Goal: Task Accomplishment & Management: Manage account settings

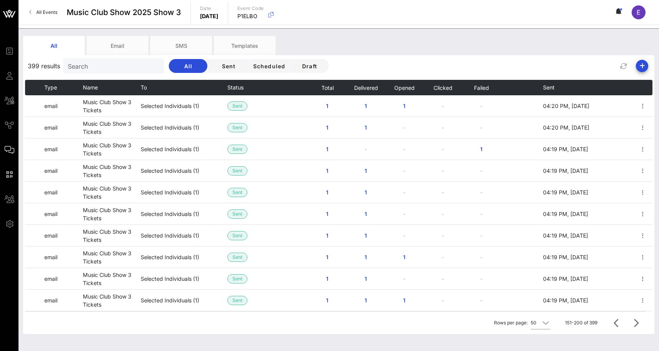
scroll to position [864, 0]
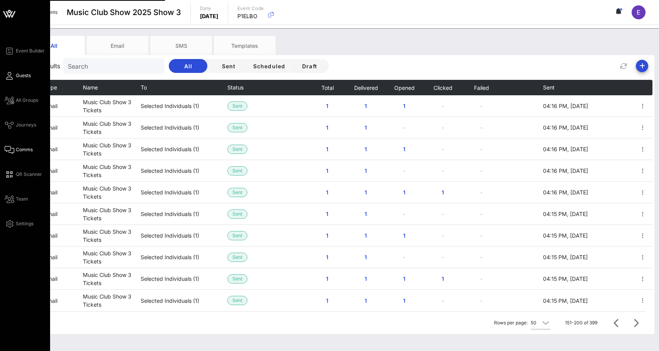
click at [13, 77] on link "Guests" at bounding box center [18, 75] width 26 height 9
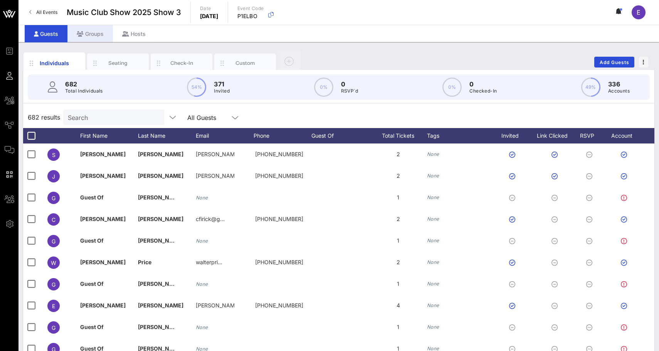
click at [106, 34] on div "Groups" at bounding box center [90, 33] width 46 height 17
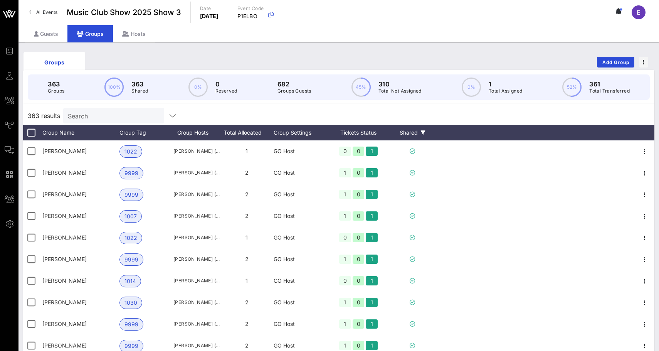
click at [409, 134] on div "Shared" at bounding box center [412, 132] width 46 height 15
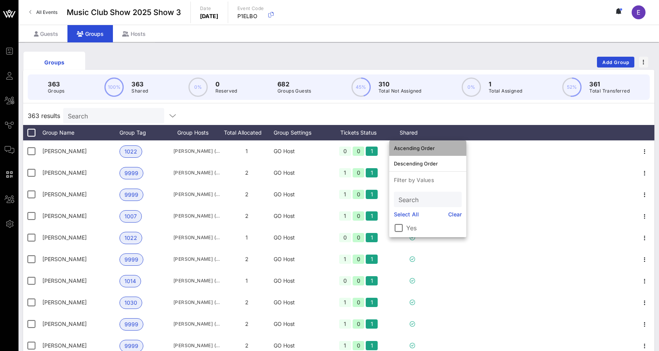
click at [415, 145] on div "Ascending Order" at bounding box center [428, 148] width 68 height 6
click at [494, 124] on div "363 results Search" at bounding box center [339, 115] width 632 height 19
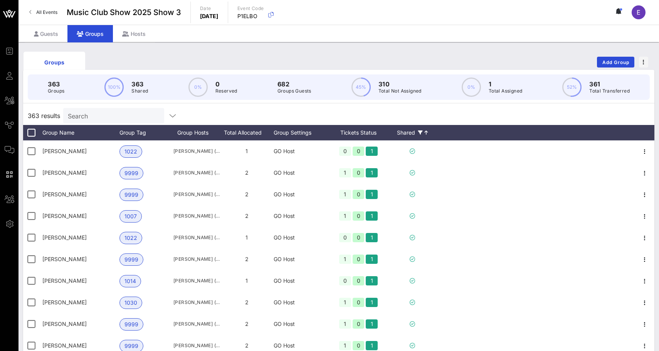
click at [423, 132] on icon at bounding box center [420, 132] width 5 height 5
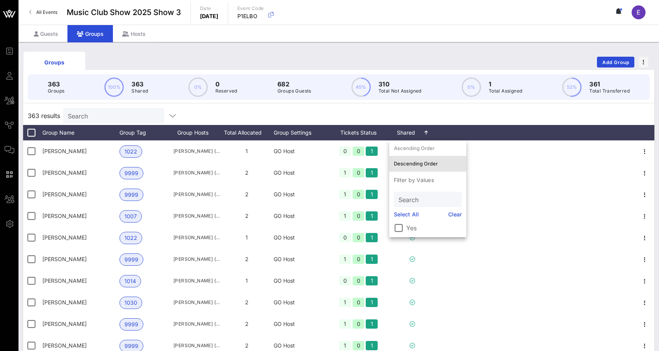
click at [423, 158] on div "Descending Order" at bounding box center [428, 163] width 68 height 12
click at [431, 121] on div "363 results Search" at bounding box center [339, 115] width 632 height 19
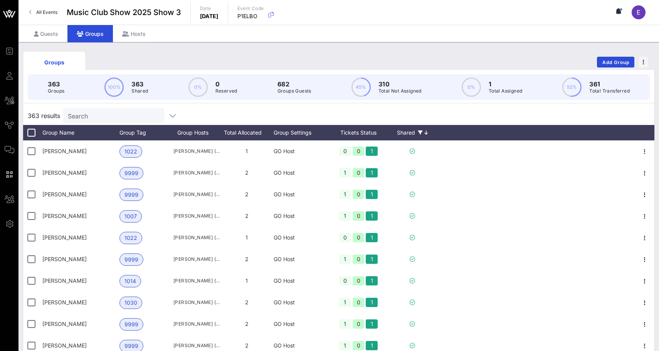
click at [421, 137] on div "Shared" at bounding box center [412, 132] width 46 height 15
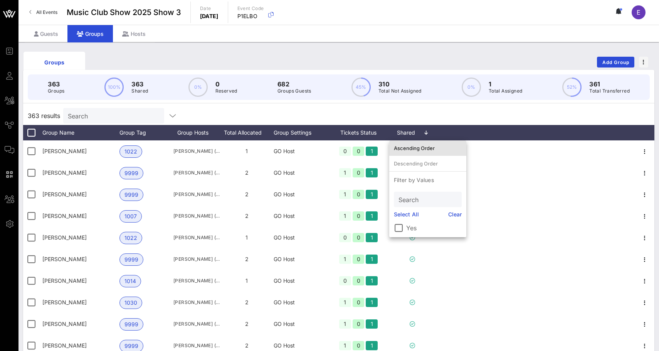
click at [427, 143] on div "Ascending Order" at bounding box center [428, 148] width 68 height 12
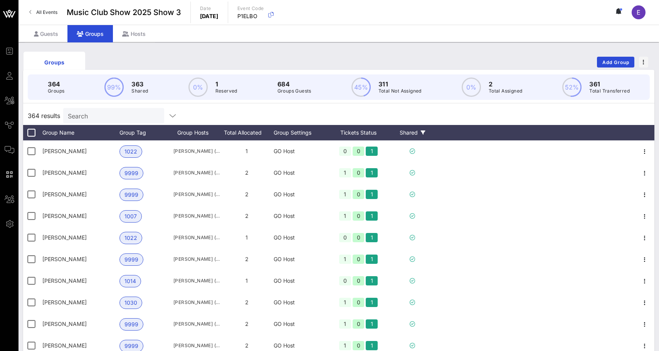
click at [406, 129] on div "Shared" at bounding box center [412, 132] width 46 height 15
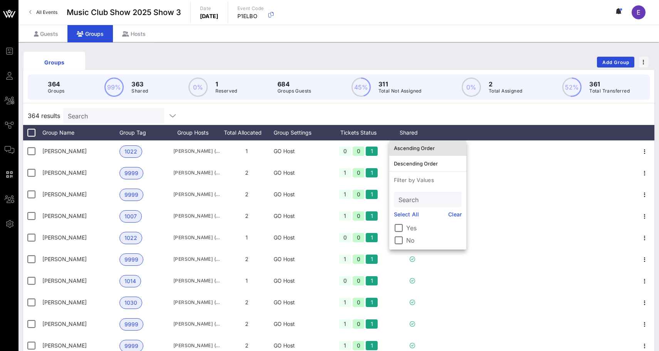
click at [424, 141] on div "Ascending Order" at bounding box center [427, 147] width 77 height 15
click at [459, 124] on div "364 results Search" at bounding box center [339, 115] width 632 height 19
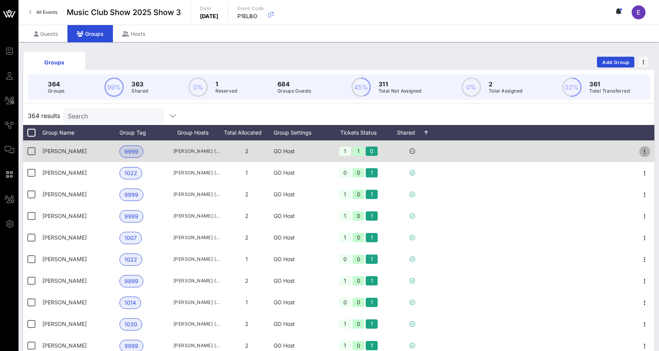
click at [644, 147] on icon "button" at bounding box center [645, 151] width 9 height 9
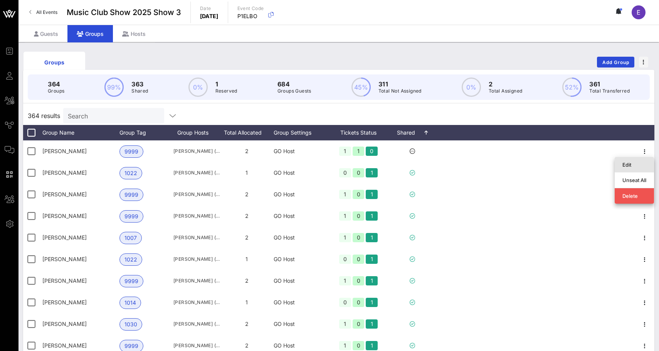
click at [633, 165] on div "Edit" at bounding box center [635, 165] width 24 height 6
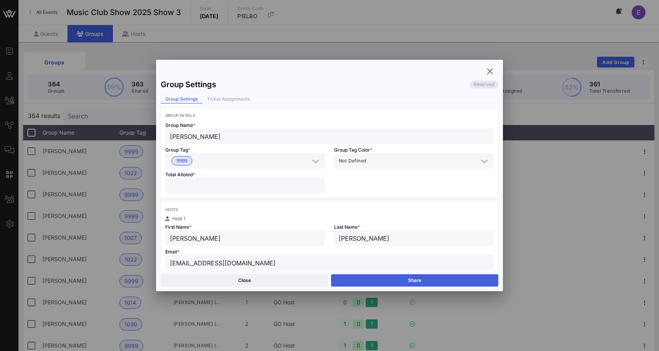
click at [429, 281] on button "Share" at bounding box center [414, 280] width 167 height 12
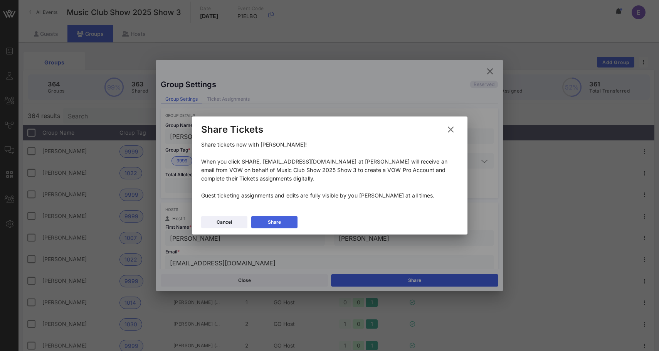
click at [290, 219] on button "Share" at bounding box center [274, 222] width 46 height 12
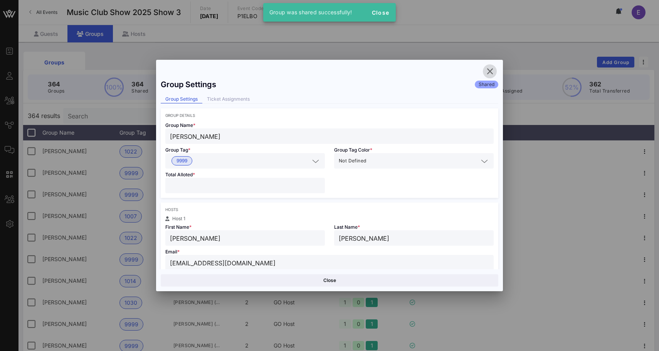
click at [491, 76] on button "button" at bounding box center [490, 71] width 14 height 14
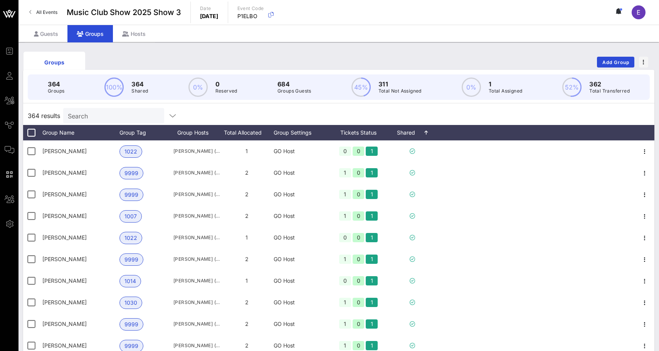
click at [41, 15] on span "All Events" at bounding box center [46, 12] width 21 height 6
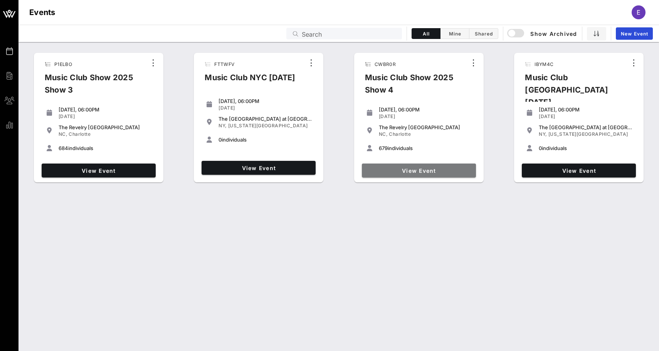
click at [431, 166] on link "View Event" at bounding box center [419, 171] width 114 height 14
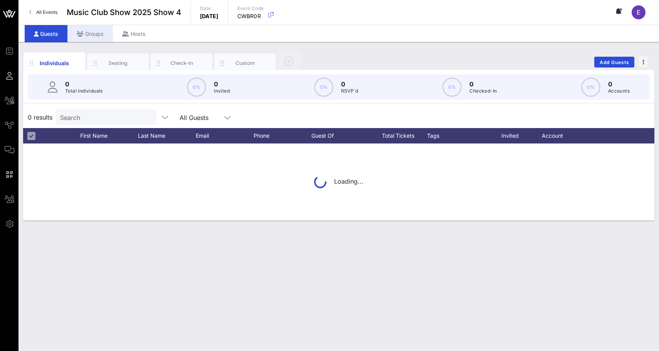
click at [103, 30] on div "Groups" at bounding box center [90, 33] width 46 height 17
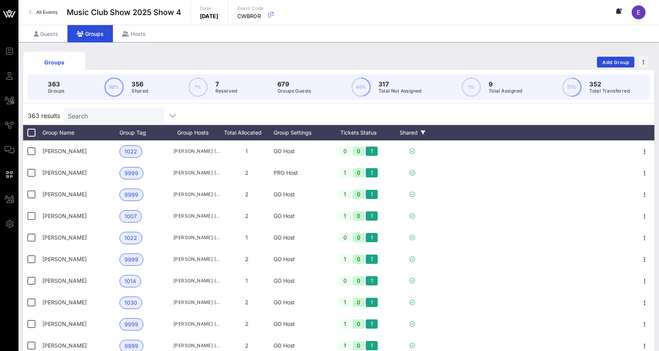
click at [410, 127] on div "Shared" at bounding box center [412, 132] width 46 height 15
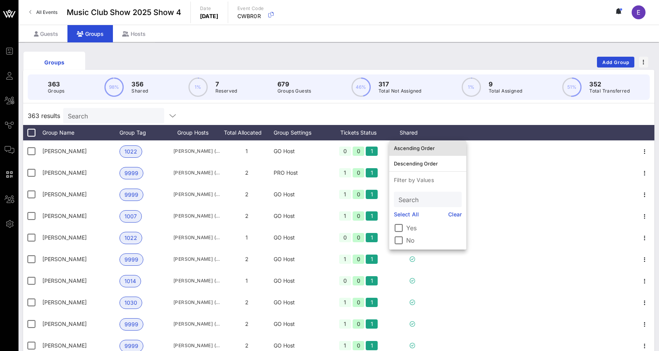
click at [416, 142] on div "Ascending Order" at bounding box center [428, 148] width 68 height 12
click at [510, 115] on div "363 results Search" at bounding box center [339, 115] width 632 height 19
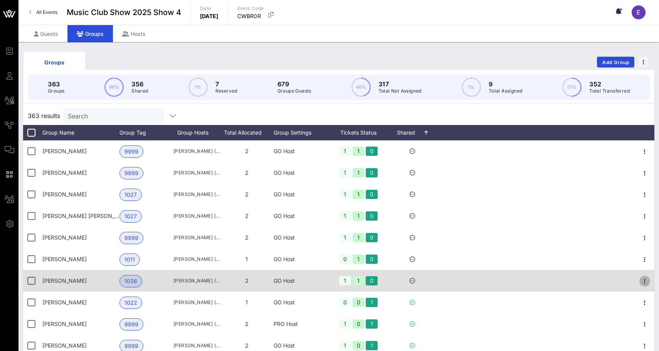
click at [645, 282] on icon "button" at bounding box center [645, 280] width 9 height 9
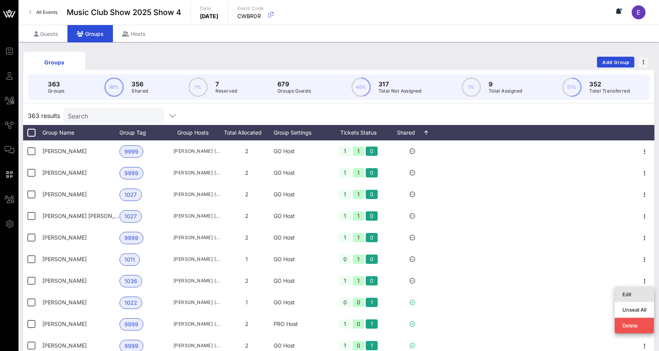
click at [630, 293] on div "Edit" at bounding box center [635, 294] width 24 height 6
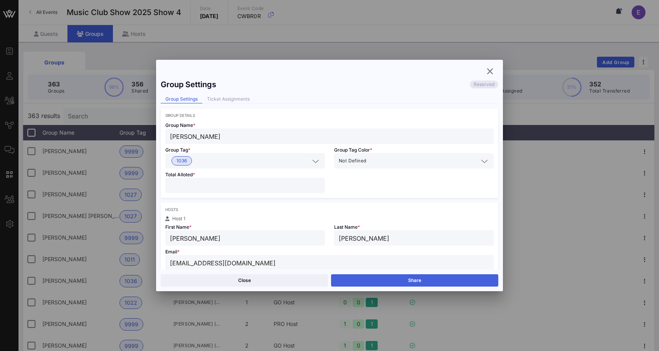
click at [369, 279] on button "Share" at bounding box center [414, 280] width 167 height 12
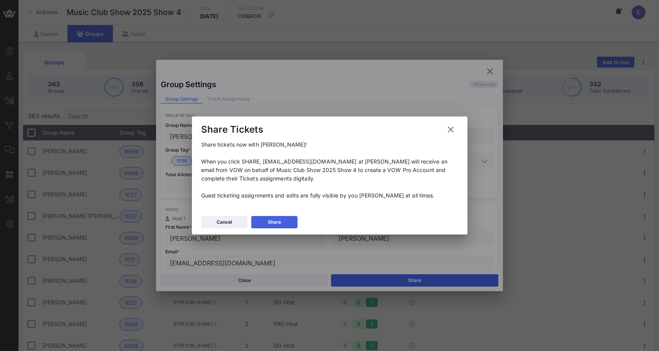
click at [290, 221] on button "Share" at bounding box center [274, 222] width 46 height 12
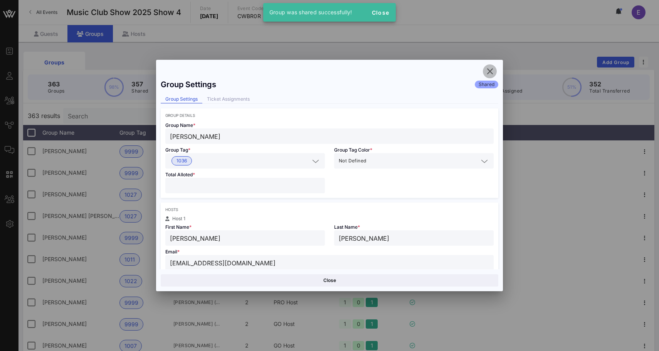
click at [489, 71] on icon "button" at bounding box center [490, 71] width 9 height 9
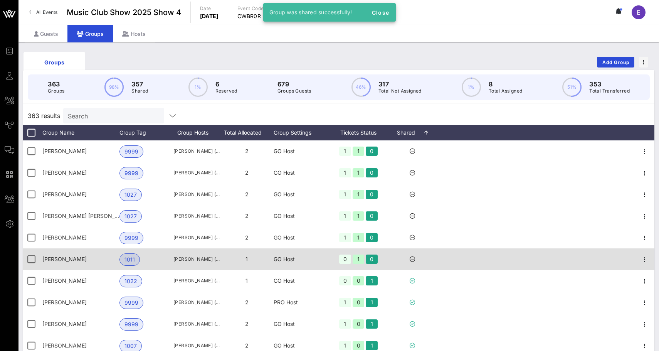
click at [646, 254] on div at bounding box center [645, 259] width 19 height 22
click at [646, 256] on icon "button" at bounding box center [645, 259] width 9 height 9
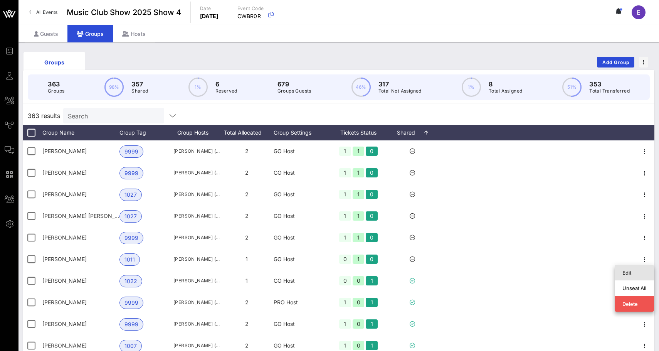
click at [623, 269] on div "Edit" at bounding box center [635, 272] width 24 height 12
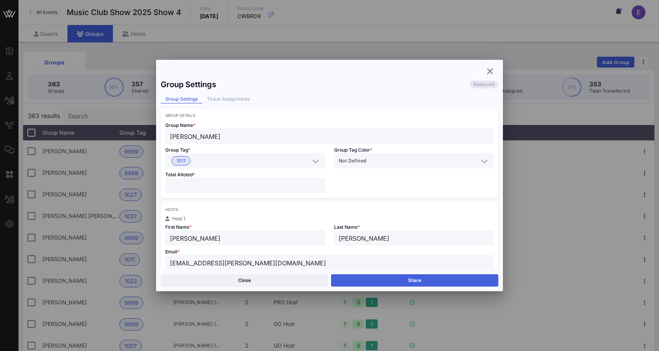
click at [435, 280] on button "Share" at bounding box center [414, 280] width 167 height 12
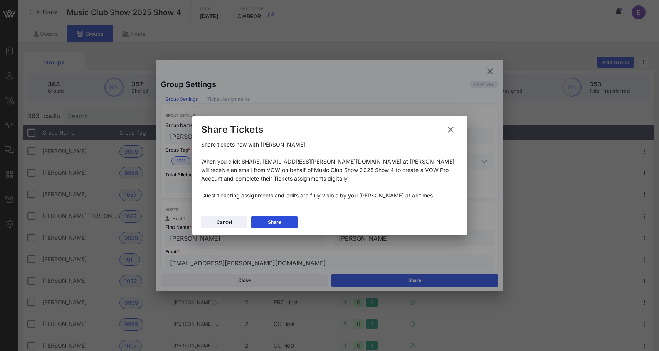
click at [298, 219] on div "Cancel Share" at bounding box center [330, 223] width 276 height 22
click at [293, 219] on button "Share" at bounding box center [274, 222] width 46 height 12
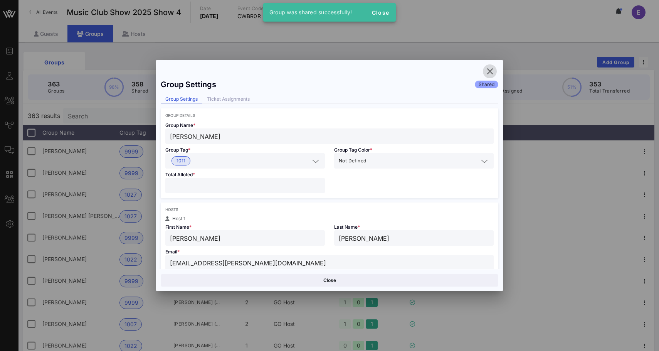
click at [492, 74] on icon "button" at bounding box center [490, 71] width 9 height 9
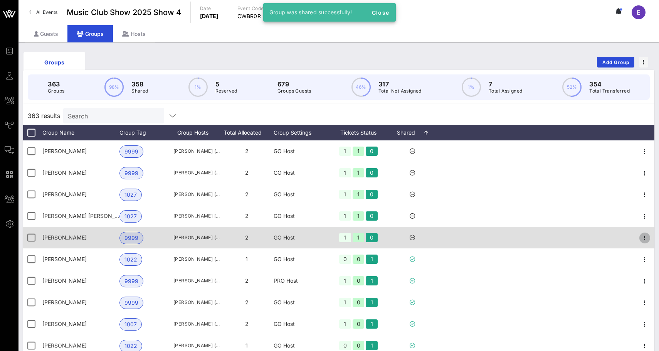
click at [646, 236] on icon "button" at bounding box center [645, 237] width 9 height 9
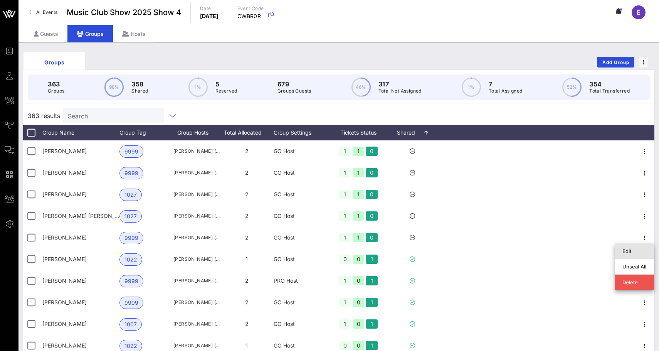
click at [628, 246] on div "Edit" at bounding box center [635, 251] width 24 height 12
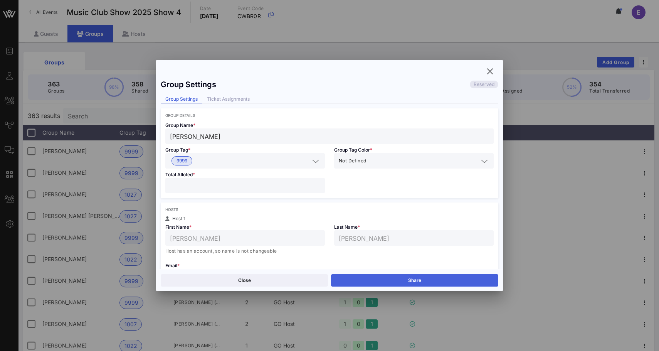
click at [407, 276] on button "Share" at bounding box center [414, 280] width 167 height 12
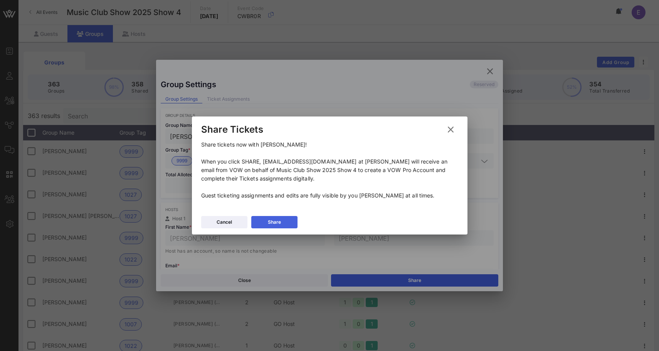
click at [293, 223] on button "Share" at bounding box center [274, 222] width 46 height 12
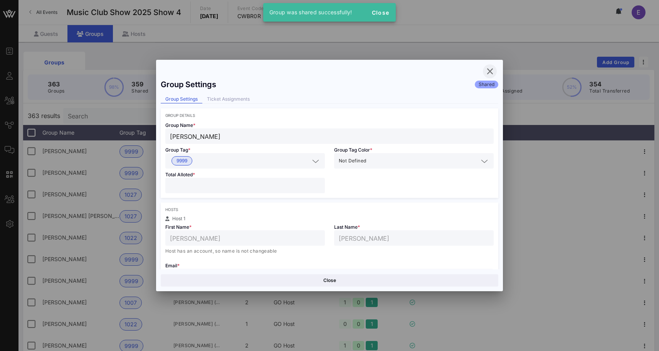
click at [489, 69] on icon "button" at bounding box center [490, 71] width 9 height 9
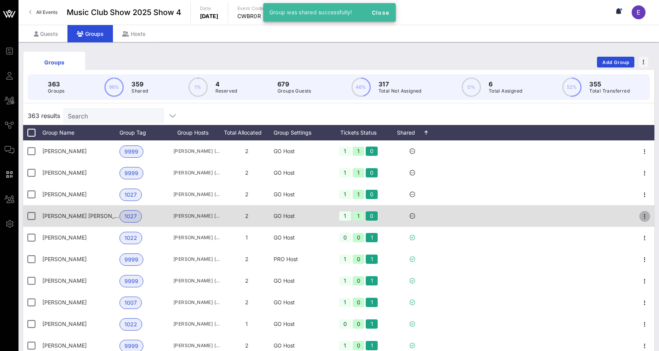
click at [646, 213] on icon "button" at bounding box center [645, 216] width 9 height 9
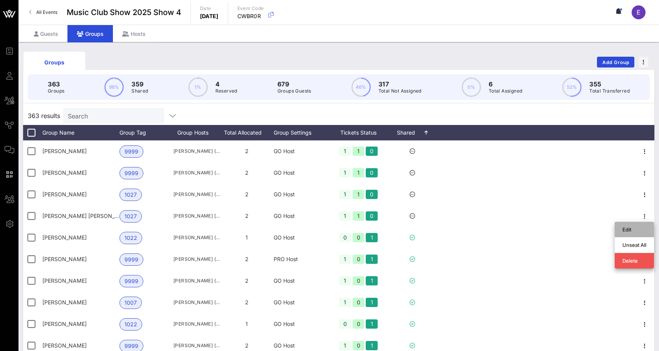
click at [620, 228] on div "Edit" at bounding box center [634, 229] width 39 height 15
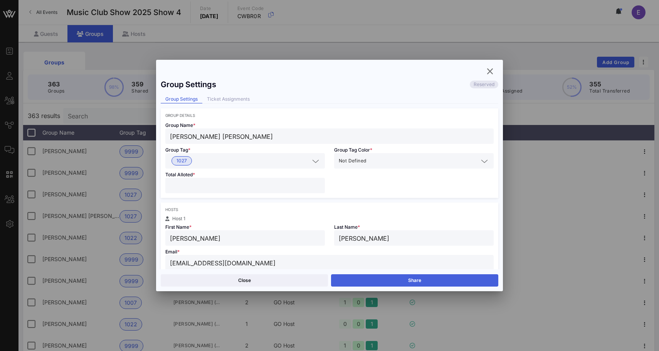
click at [443, 277] on button "Share" at bounding box center [414, 280] width 167 height 12
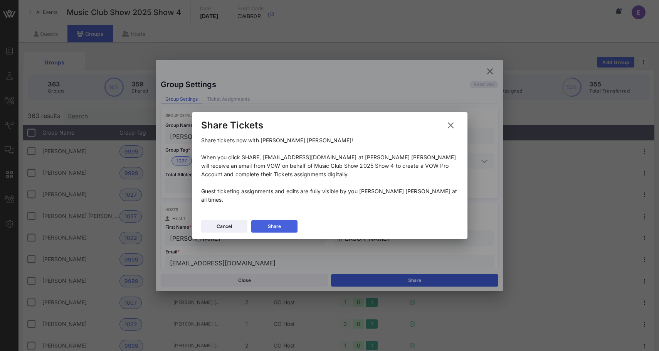
click at [285, 220] on button "Share" at bounding box center [274, 226] width 46 height 12
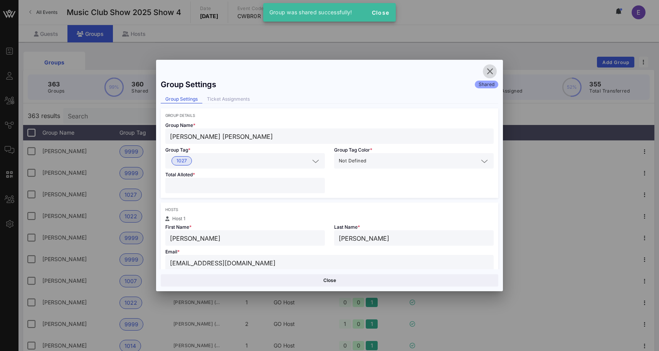
click at [484, 74] on span "button" at bounding box center [490, 71] width 14 height 9
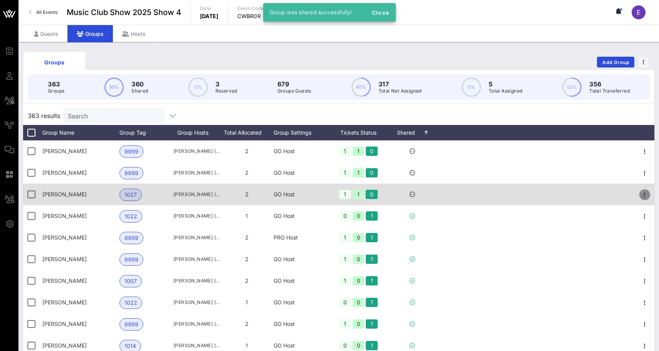
click at [644, 192] on icon "button" at bounding box center [645, 194] width 9 height 9
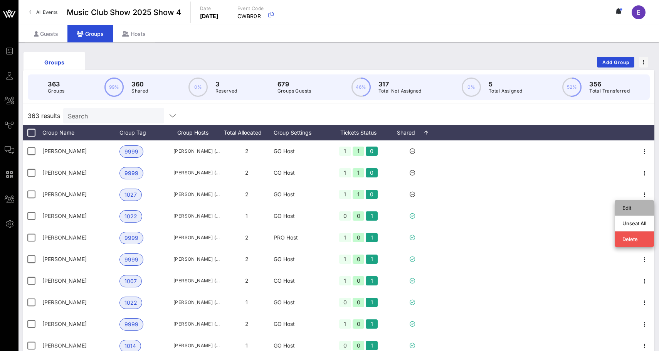
click at [624, 205] on div "Edit" at bounding box center [635, 208] width 24 height 6
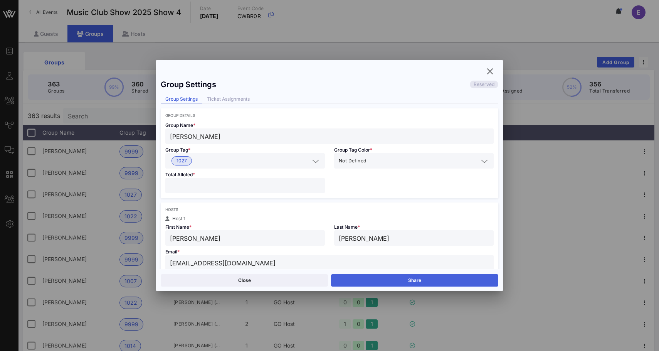
click at [410, 280] on button "Share" at bounding box center [414, 280] width 167 height 12
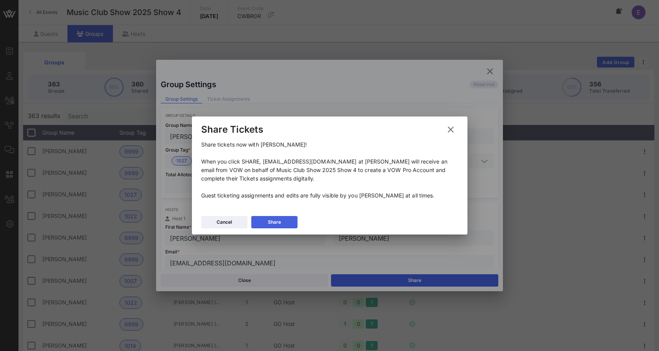
click at [282, 220] on button "Share" at bounding box center [274, 222] width 46 height 12
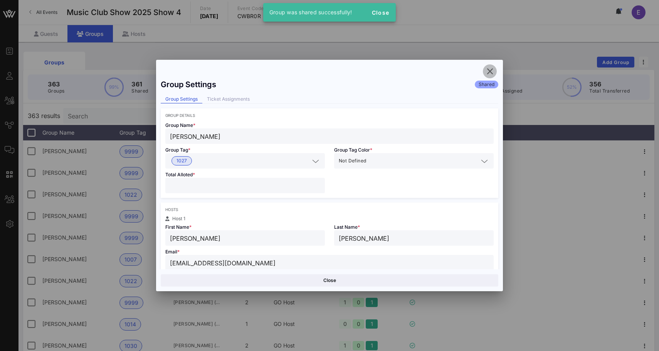
click at [489, 72] on icon "button" at bounding box center [490, 71] width 9 height 9
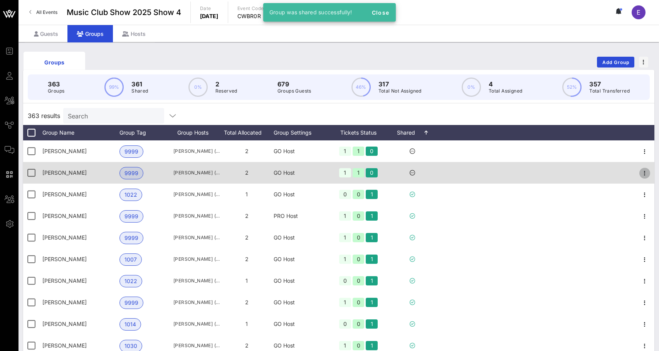
click at [644, 171] on icon "button" at bounding box center [645, 173] width 9 height 9
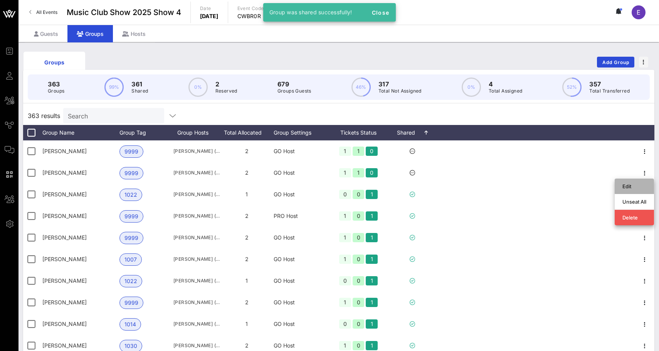
click at [628, 182] on div "Edit" at bounding box center [635, 186] width 24 height 12
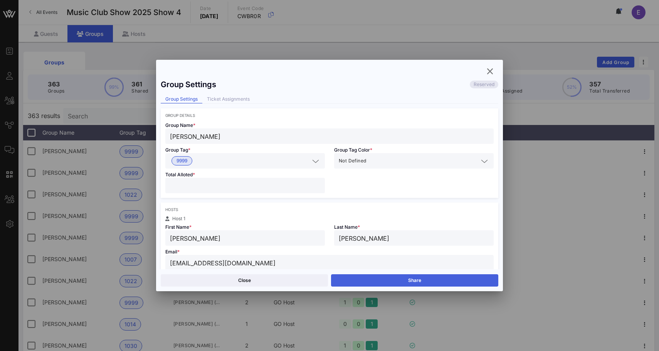
click at [447, 280] on button "Share" at bounding box center [414, 280] width 167 height 12
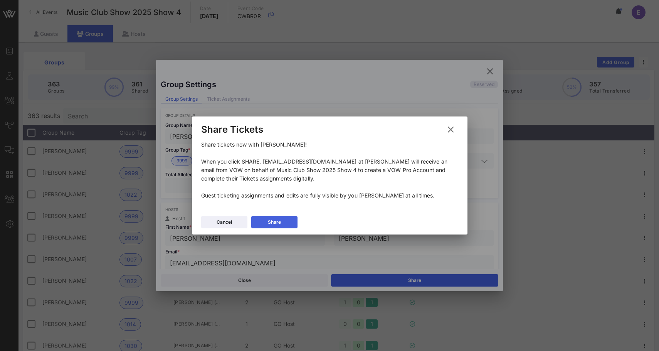
click at [286, 217] on button "Share" at bounding box center [274, 222] width 46 height 12
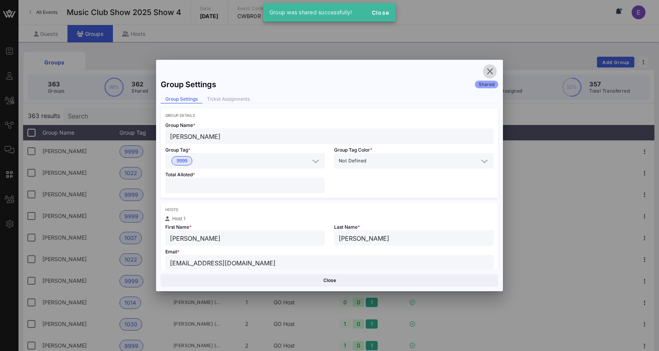
click at [492, 68] on icon "button" at bounding box center [490, 71] width 9 height 9
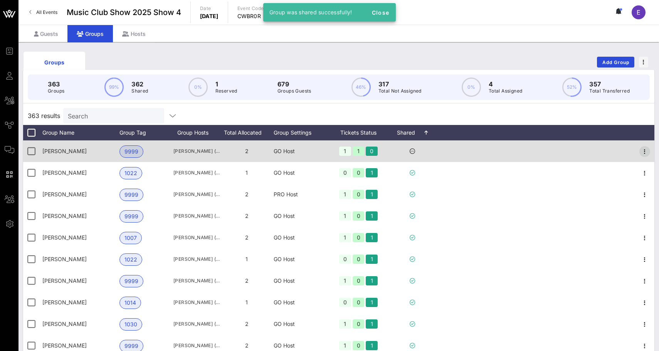
click at [647, 152] on icon "button" at bounding box center [645, 151] width 9 height 9
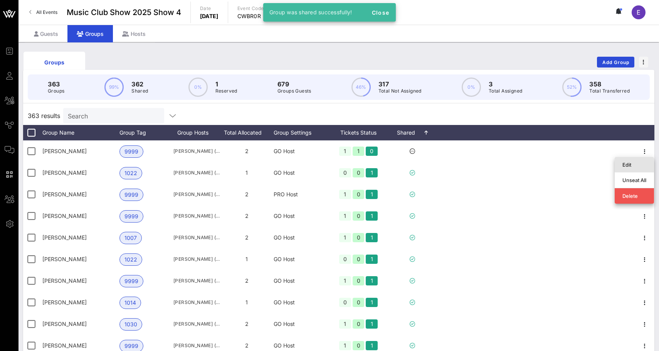
click at [617, 167] on div "Edit" at bounding box center [634, 164] width 39 height 15
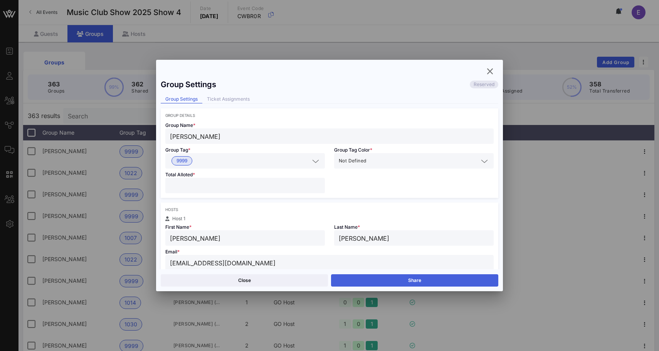
click at [454, 277] on button "Share" at bounding box center [414, 280] width 167 height 12
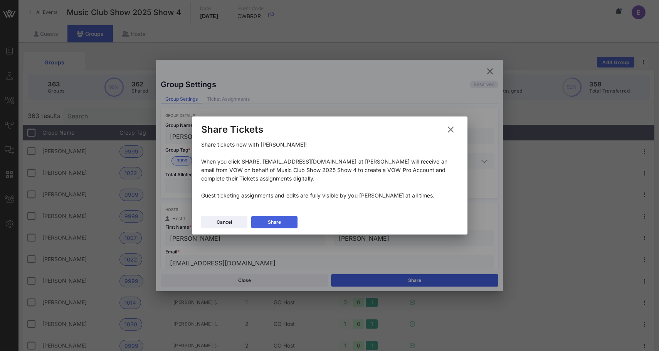
click at [288, 219] on button "Share" at bounding box center [274, 222] width 46 height 12
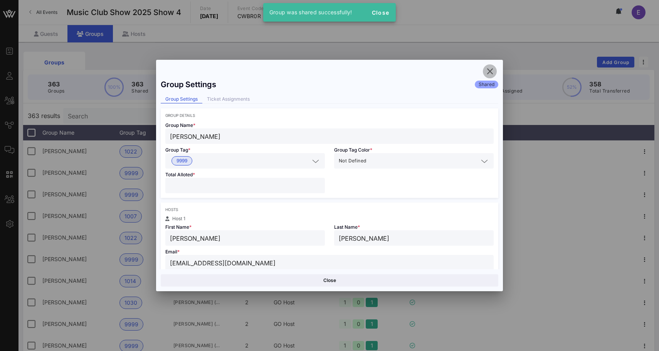
click at [489, 68] on icon "button" at bounding box center [490, 71] width 9 height 9
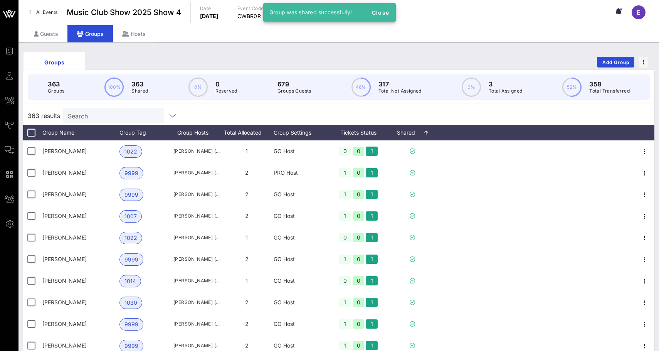
click at [424, 113] on div "363 results Search" at bounding box center [339, 115] width 632 height 19
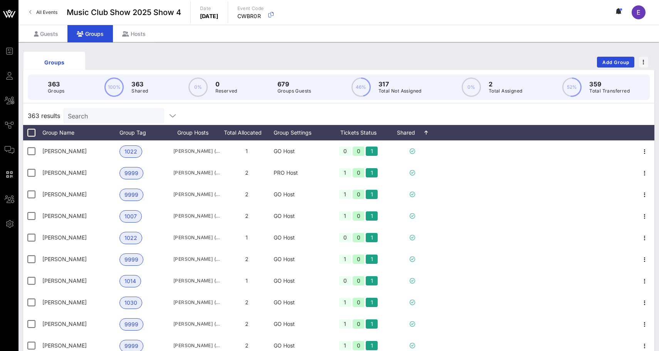
click at [45, 15] on link "All Events" at bounding box center [43, 12] width 37 height 12
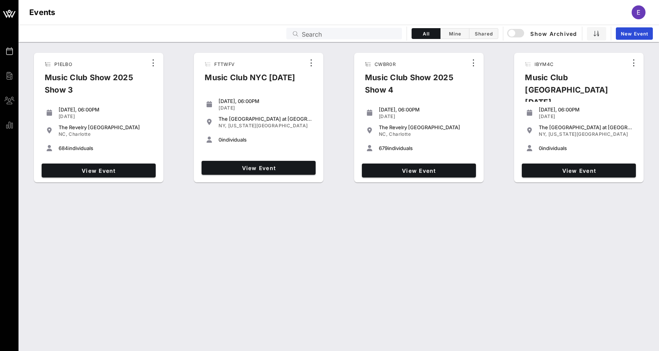
click at [237, 280] on div "P1ELBO Music Club Show 2025 Show 3 [DATE], 06:00PM [DATE] The [GEOGRAPHIC_DATA]…" at bounding box center [339, 196] width 641 height 309
click at [142, 165] on link "View Event" at bounding box center [99, 171] width 114 height 14
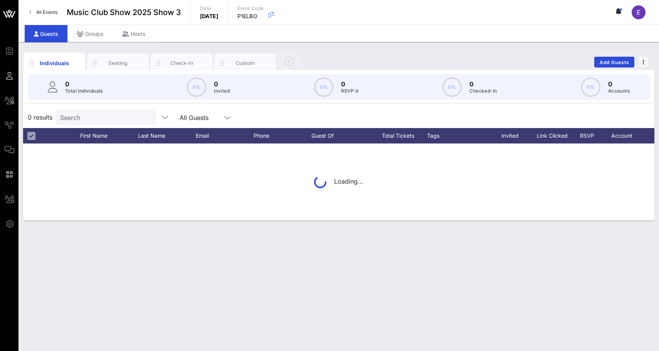
click at [108, 114] on input "Search" at bounding box center [105, 117] width 90 height 10
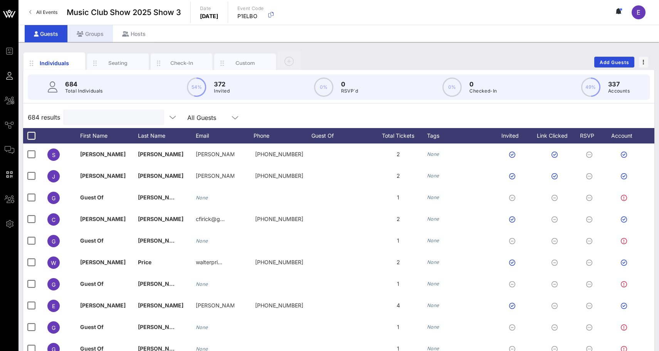
click at [100, 36] on div "Groups" at bounding box center [90, 33] width 46 height 17
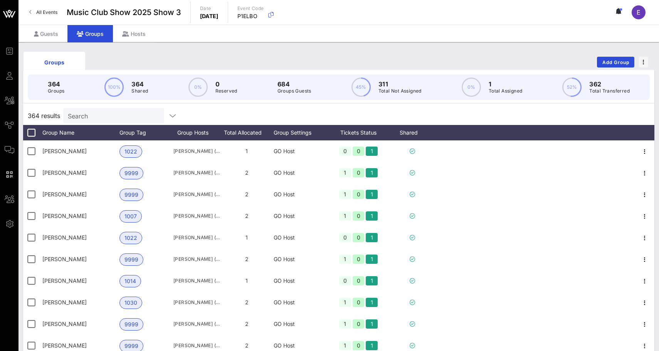
click at [109, 115] on input "Search" at bounding box center [113, 116] width 90 height 10
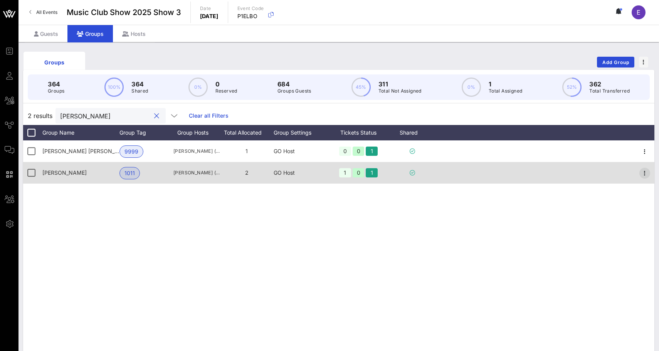
type input "[PERSON_NAME]"
click at [650, 174] on span "button" at bounding box center [645, 173] width 11 height 9
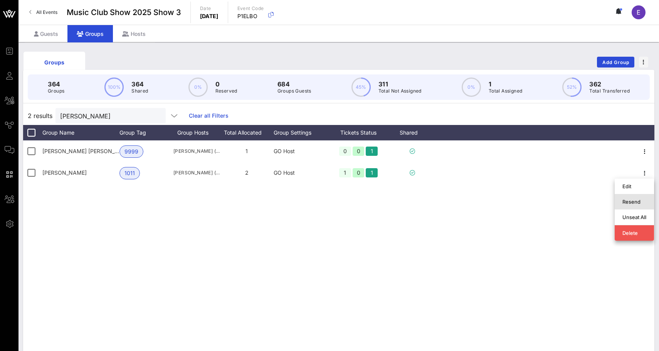
click at [635, 200] on div "Resend" at bounding box center [635, 202] width 24 height 6
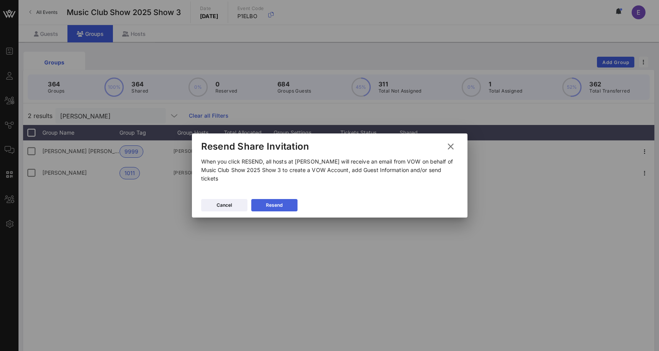
click at [287, 206] on button "Resend" at bounding box center [274, 205] width 46 height 12
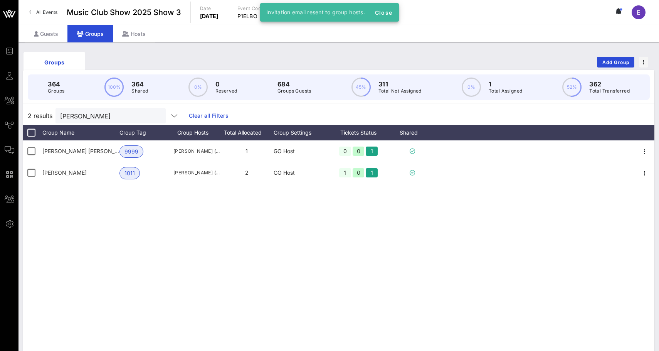
click at [37, 8] on link "All Events" at bounding box center [43, 12] width 37 height 12
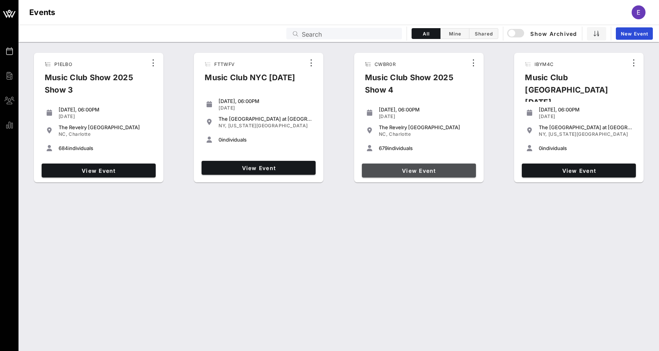
click at [377, 164] on link "View Event" at bounding box center [419, 171] width 114 height 14
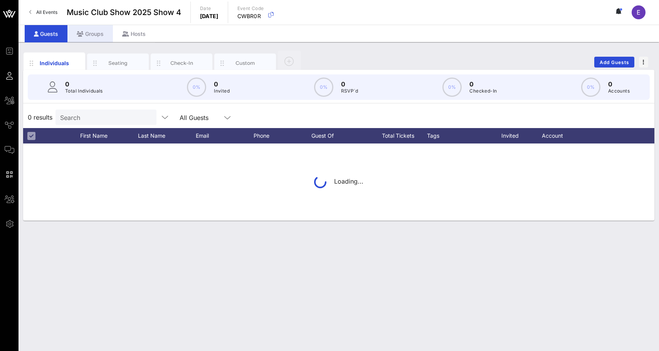
click at [96, 34] on div "Groups" at bounding box center [90, 33] width 46 height 17
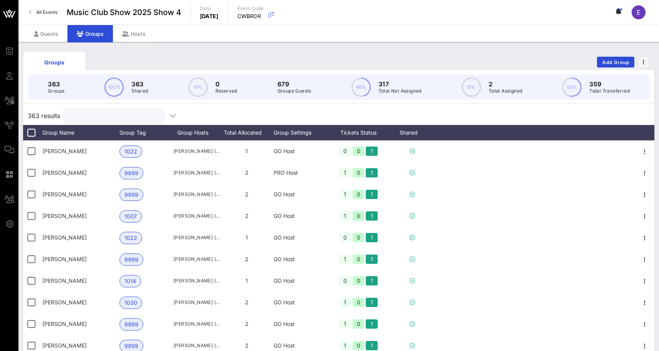
click at [117, 118] on input "text" at bounding box center [113, 116] width 90 height 10
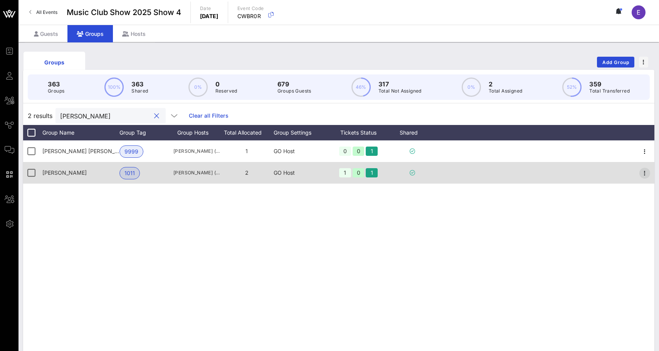
type input "[PERSON_NAME]"
click at [645, 171] on icon "button" at bounding box center [645, 173] width 9 height 9
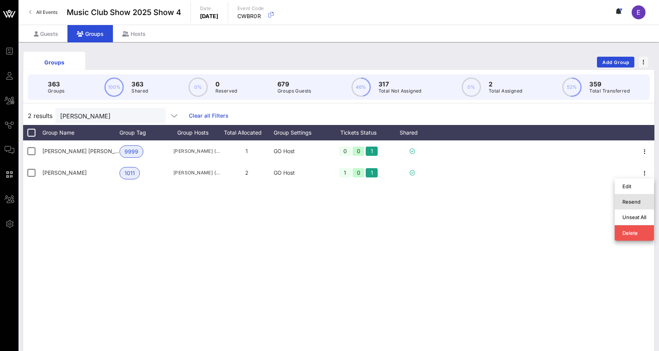
click at [641, 199] on div "Resend" at bounding box center [635, 202] width 24 height 6
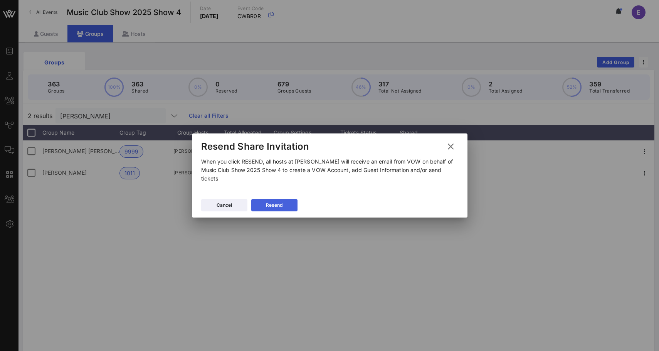
click at [290, 200] on button "Resend" at bounding box center [274, 205] width 46 height 12
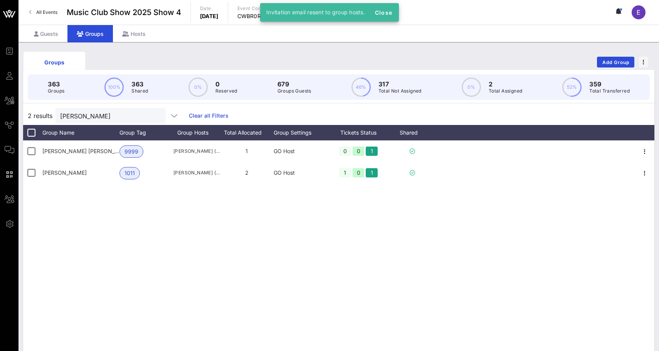
click at [44, 9] on link "All Events" at bounding box center [43, 12] width 37 height 12
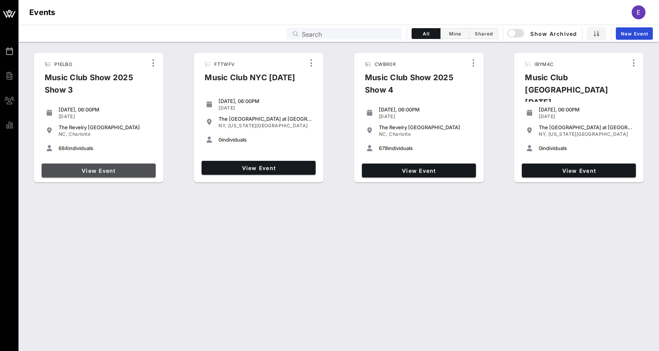
click at [103, 171] on span "View Event" at bounding box center [99, 170] width 108 height 7
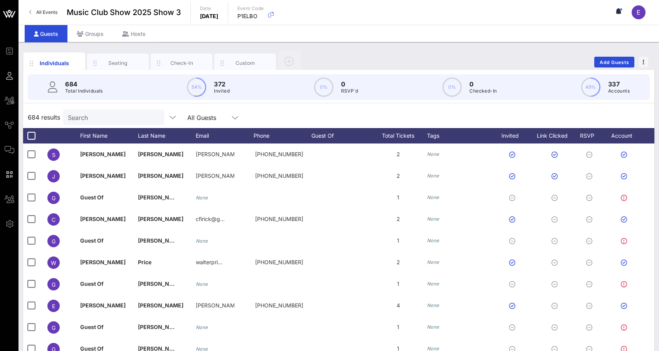
click at [99, 116] on input "Search" at bounding box center [113, 117] width 90 height 10
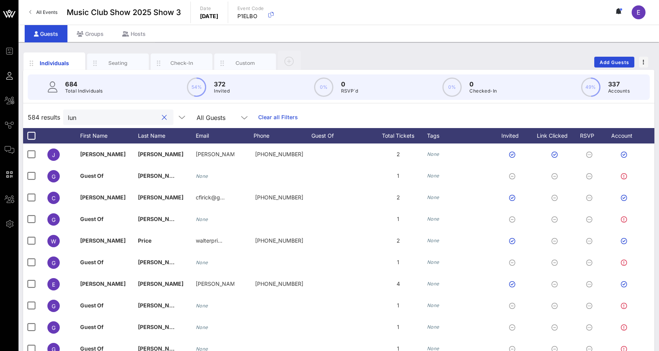
type input "[PERSON_NAME]"
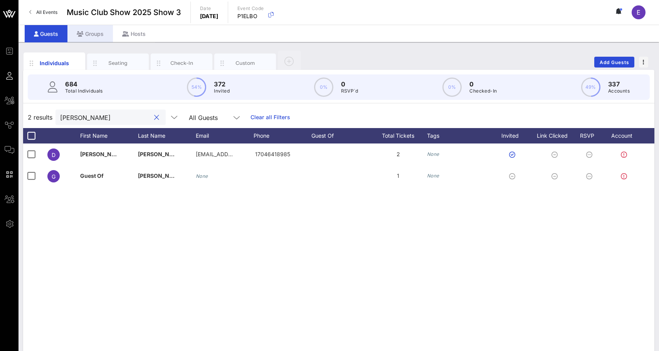
click at [98, 37] on div "Groups" at bounding box center [90, 33] width 46 height 17
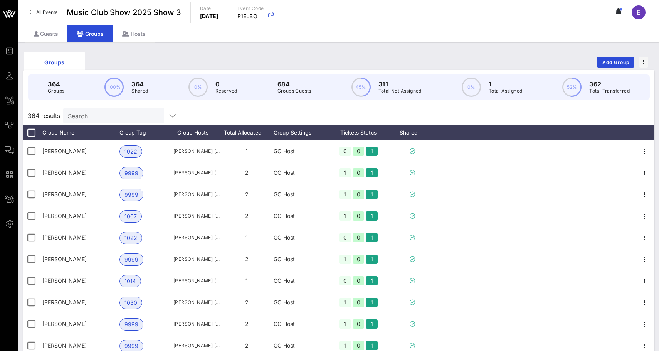
click at [106, 116] on input "Search" at bounding box center [113, 116] width 90 height 10
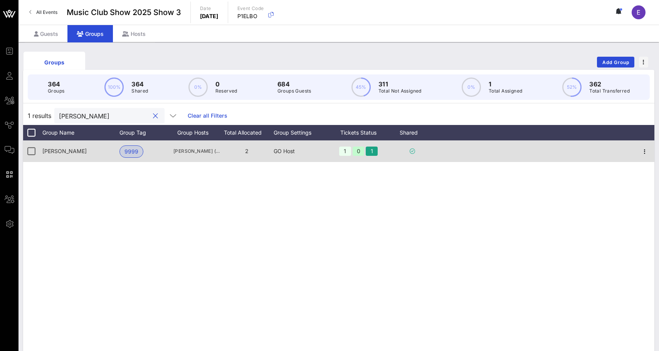
type input "[PERSON_NAME]"
click at [74, 153] on div "[PERSON_NAME]" at bounding box center [80, 151] width 77 height 22
click at [64, 152] on span "[PERSON_NAME]" at bounding box center [64, 151] width 44 height 7
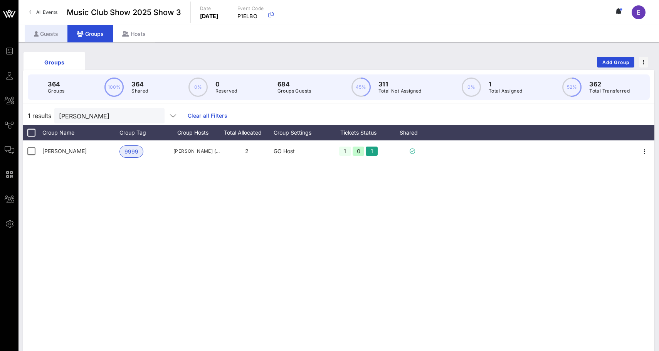
click at [40, 41] on div "Guests" at bounding box center [46, 33] width 43 height 17
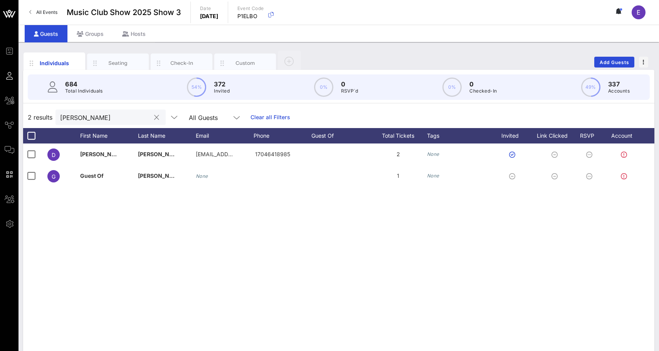
click at [152, 118] on div at bounding box center [156, 117] width 9 height 9
click at [154, 118] on button "clear icon" at bounding box center [156, 118] width 5 height 8
